Goal: Task Accomplishment & Management: Complete application form

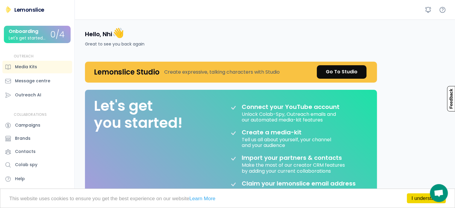
click at [25, 4] on div "[PERSON_NAME] Onboarding Let's get started... 0/4 OUTREACH Media Kits Message c…" at bounding box center [37, 104] width 75 height 208
click at [35, 41] on div "Onboarding Let's get started... 0/4" at bounding box center [37, 34] width 67 height 17
click at [35, 41] on div "Onboarding Let's get started... 0/4 Connect your YouTube Create a Media-kit Imp…" at bounding box center [37, 34] width 67 height 17
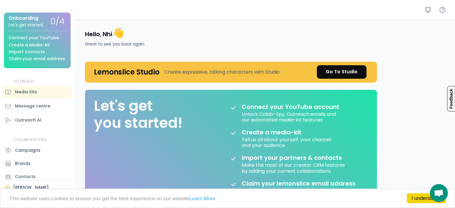
scroll to position [21, 0]
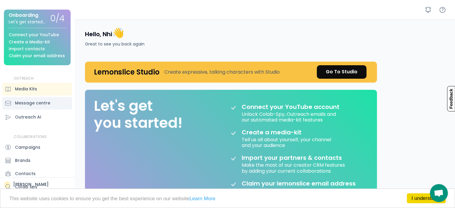
click at [44, 100] on div "Message centre" at bounding box center [32, 103] width 35 height 6
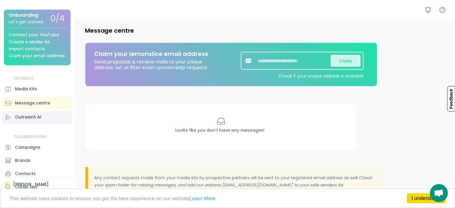
click at [39, 117] on div "Outreach AI" at bounding box center [28, 117] width 26 height 6
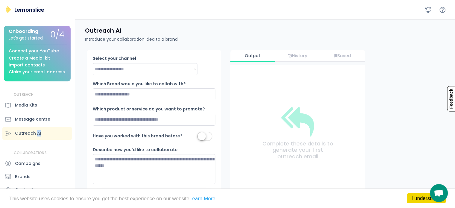
click at [16, 10] on div "Lemonslice" at bounding box center [29, 9] width 30 height 7
click at [144, 58] on div "Select your channel" at bounding box center [123, 59] width 60 height 6
drag, startPoint x: 142, startPoint y: 58, endPoint x: 121, endPoint y: 59, distance: 21.2
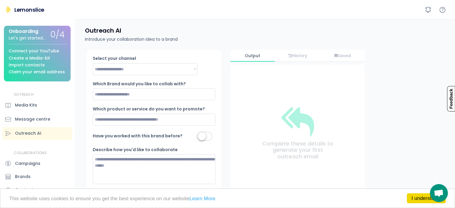
click at [140, 58] on div "Select your channel" at bounding box center [123, 59] width 60 height 6
click at [115, 83] on div "Which Brand would you like to collab with?" at bounding box center [139, 84] width 93 height 6
click at [33, 119] on div "Message centre" at bounding box center [37, 119] width 70 height 13
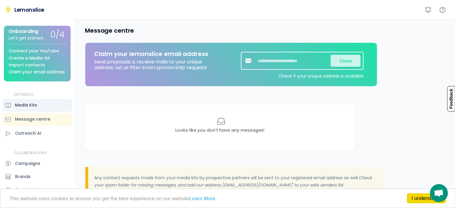
click at [34, 108] on div "Media Kits" at bounding box center [26, 105] width 22 height 6
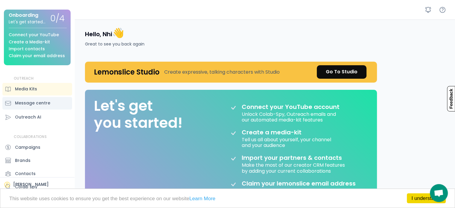
click at [29, 98] on div "Message centre" at bounding box center [37, 103] width 70 height 13
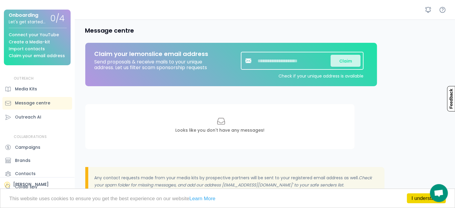
click at [237, 50] on div "Claim your lemonslice email address Send proposals & receive mails to your uniq…" at bounding box center [230, 64] width 291 height 43
click at [291, 62] on input "input" at bounding box center [293, 61] width 75 height 12
click at [150, 90] on div "Message centre Claim your lemonslice email address Send proposals & receive mai…" at bounding box center [266, 198] width 377 height 359
